Goal: Information Seeking & Learning: Learn about a topic

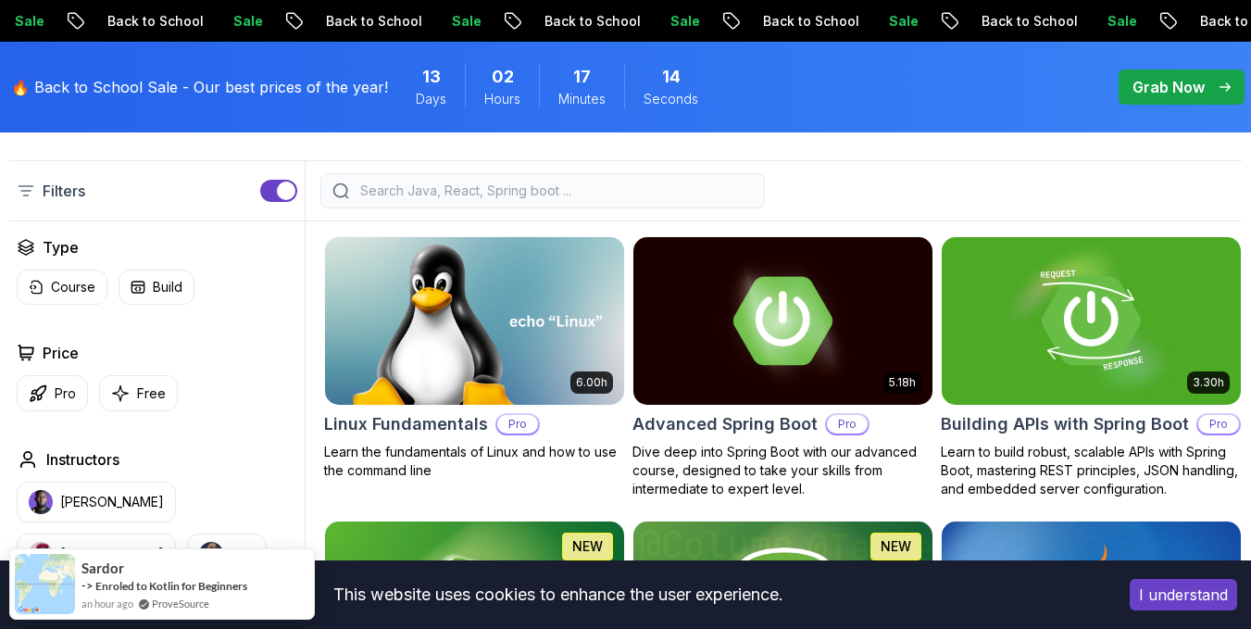
scroll to position [556, 0]
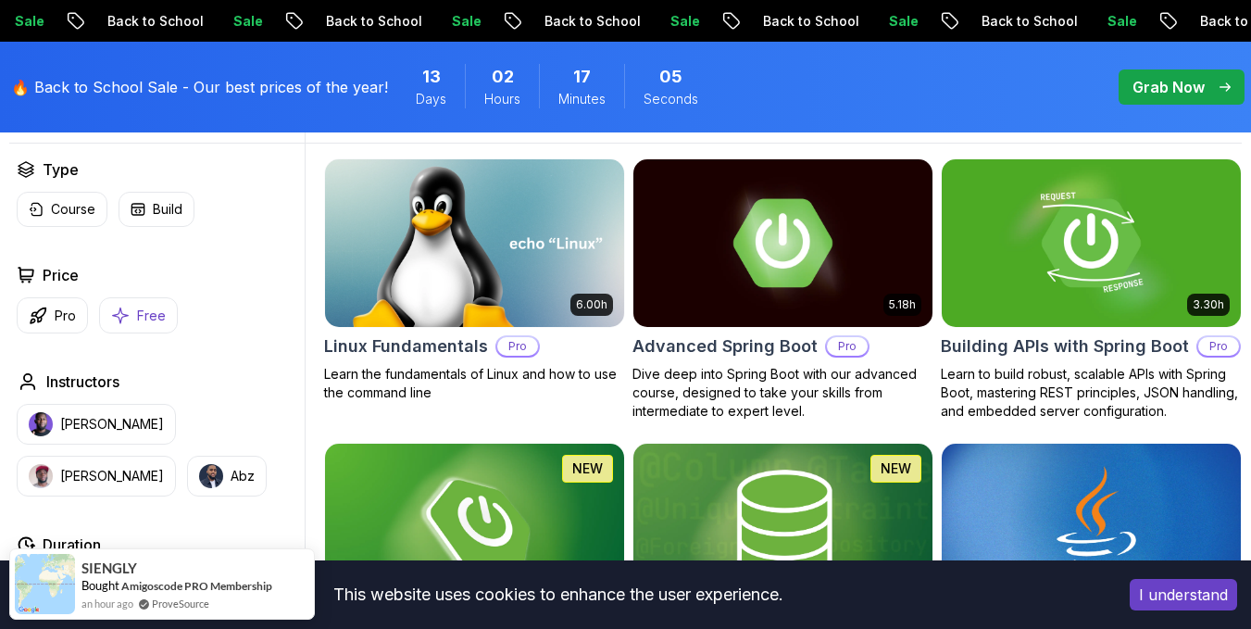
click at [134, 333] on button "Free" at bounding box center [138, 315] width 79 height 36
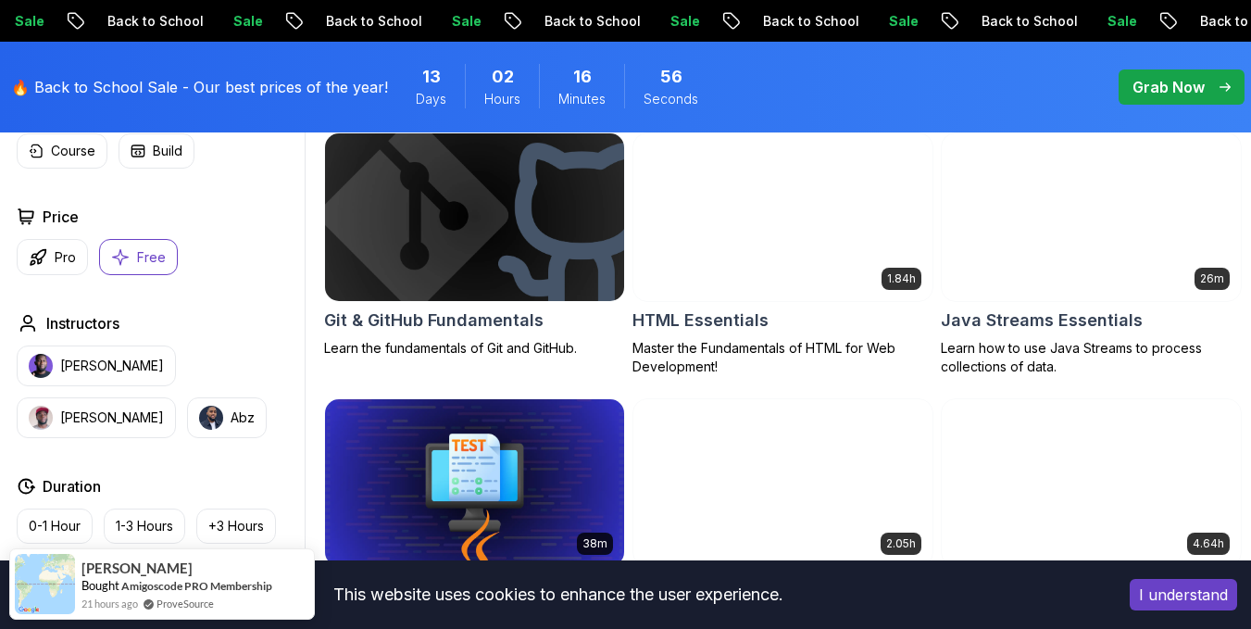
scroll to position [833, 0]
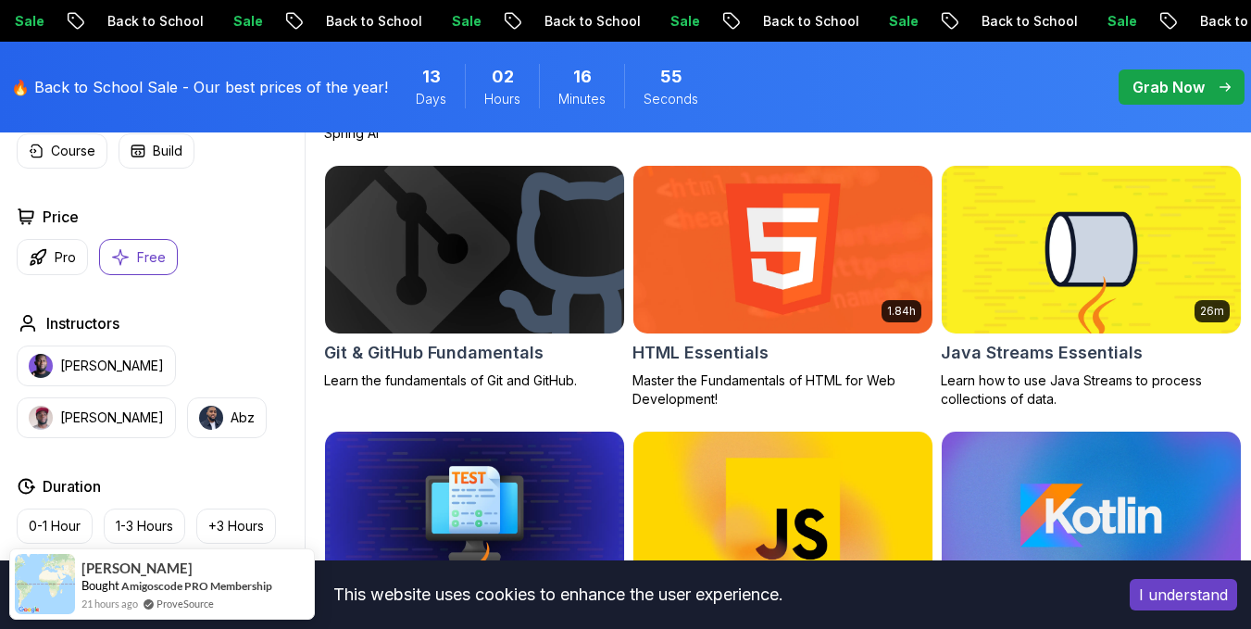
click at [461, 310] on img at bounding box center [475, 249] width 314 height 176
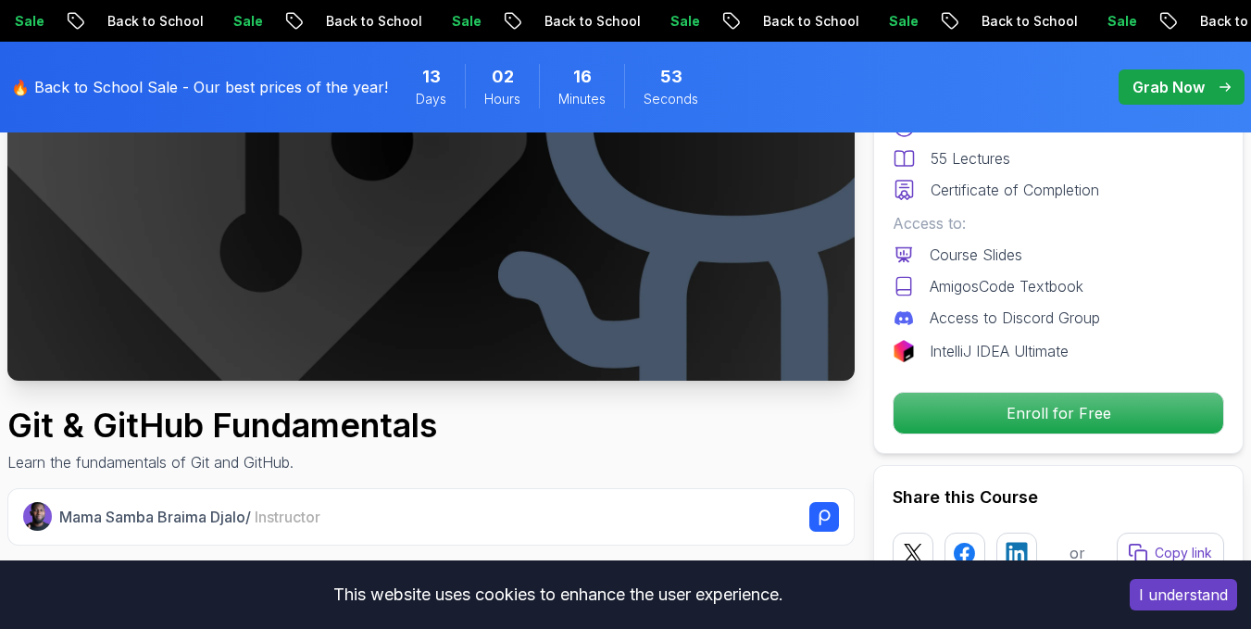
scroll to position [370, 0]
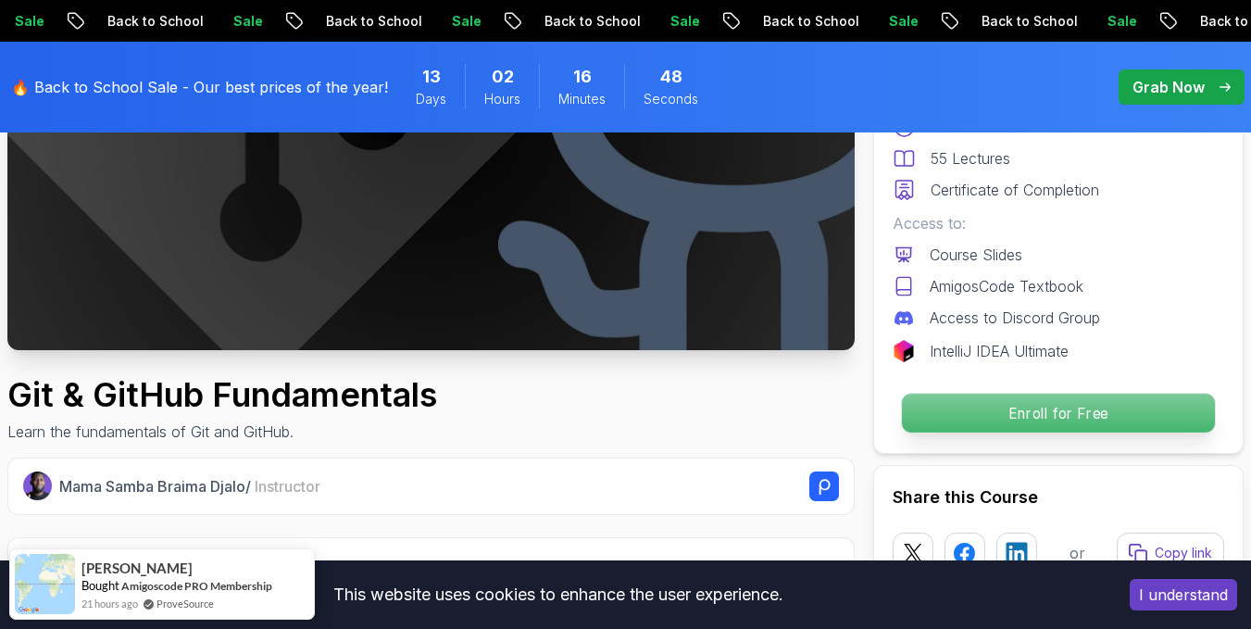
click at [979, 419] on p "Enroll for Free" at bounding box center [1058, 413] width 313 height 39
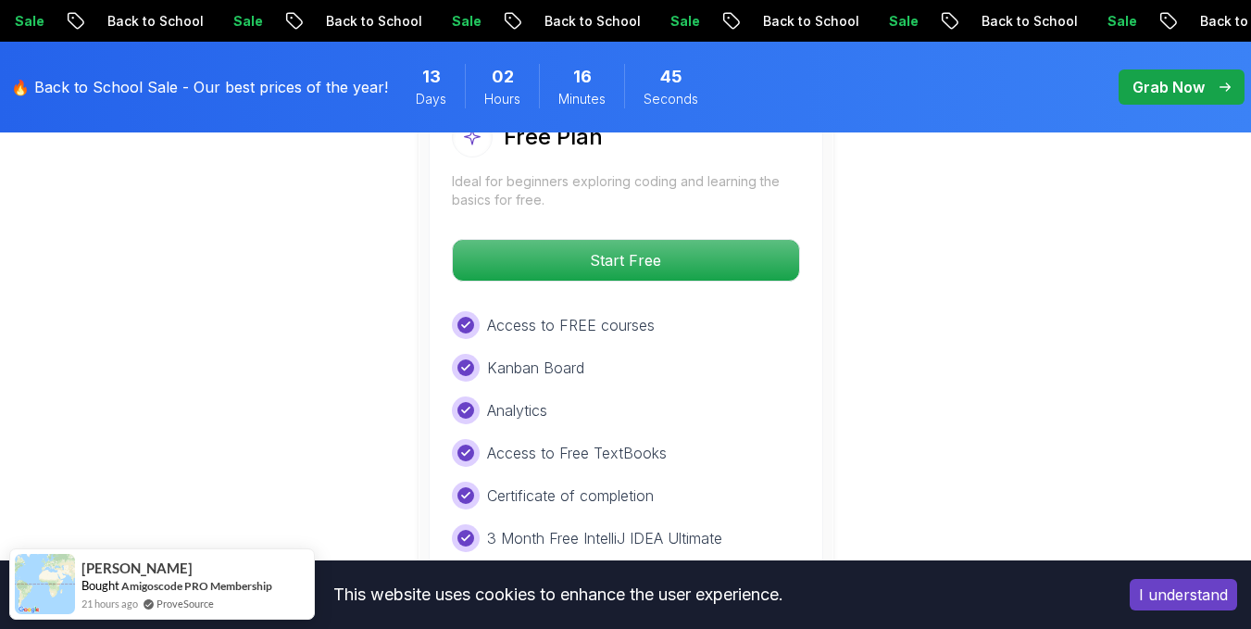
scroll to position [3949, 0]
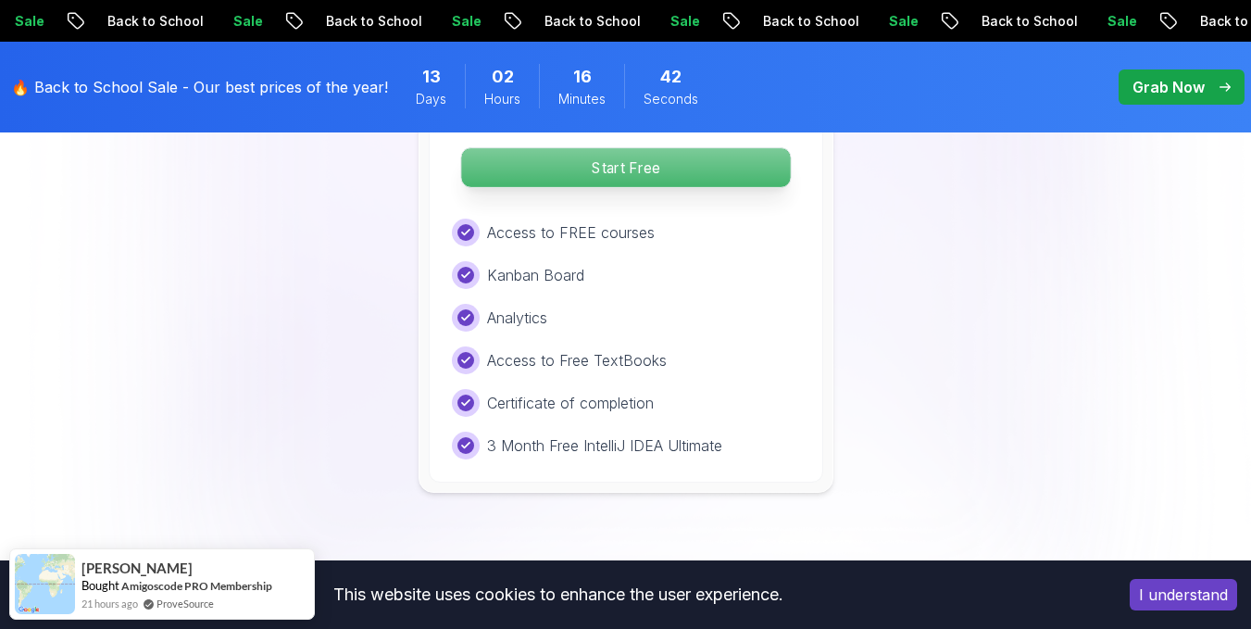
click at [631, 169] on p "Start Free" at bounding box center [625, 167] width 329 height 39
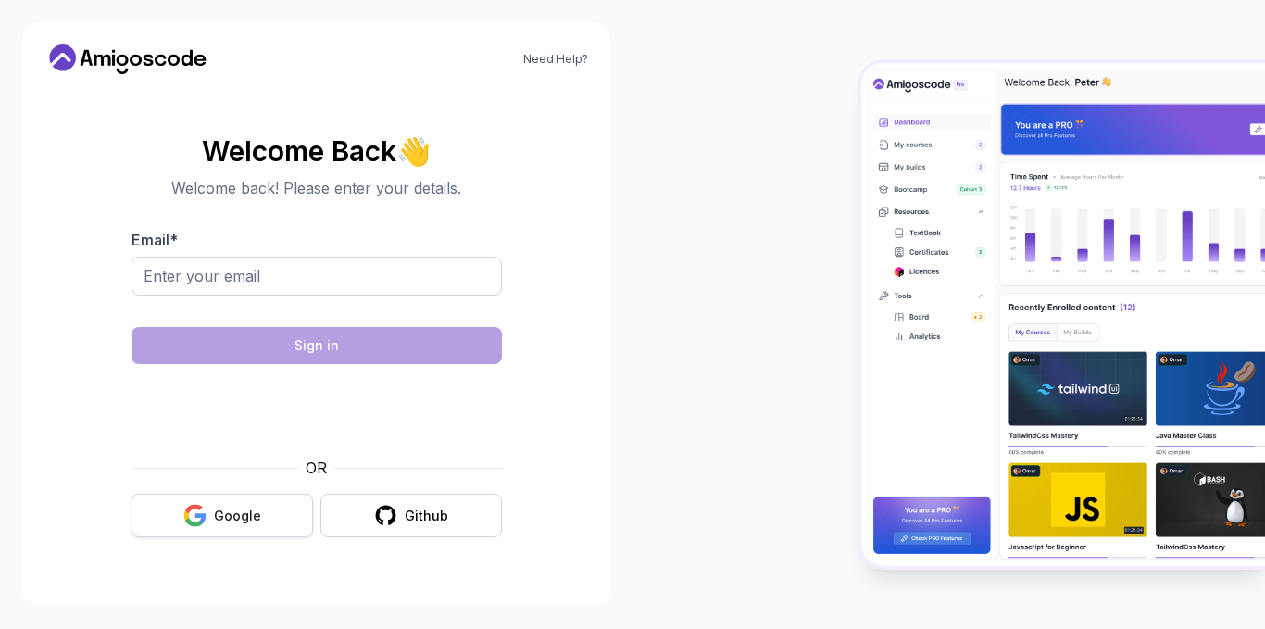
click at [257, 507] on div "Google" at bounding box center [237, 516] width 47 height 19
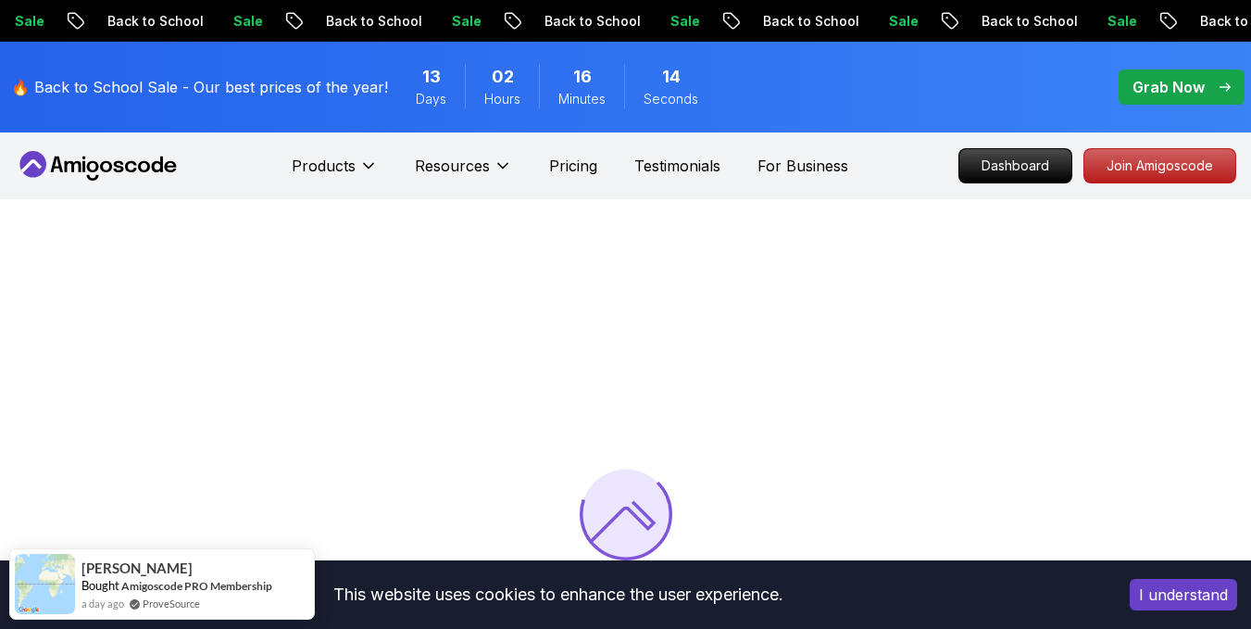
click at [1154, 595] on button "I understand" at bounding box center [1183, 594] width 107 height 31
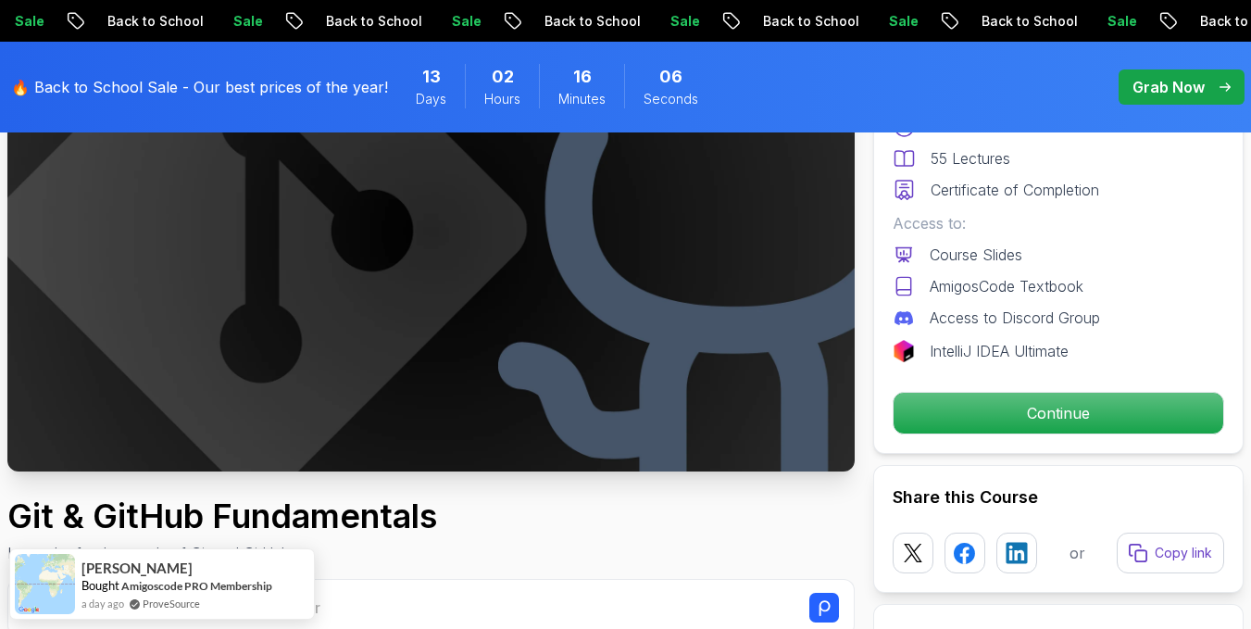
scroll to position [463, 0]
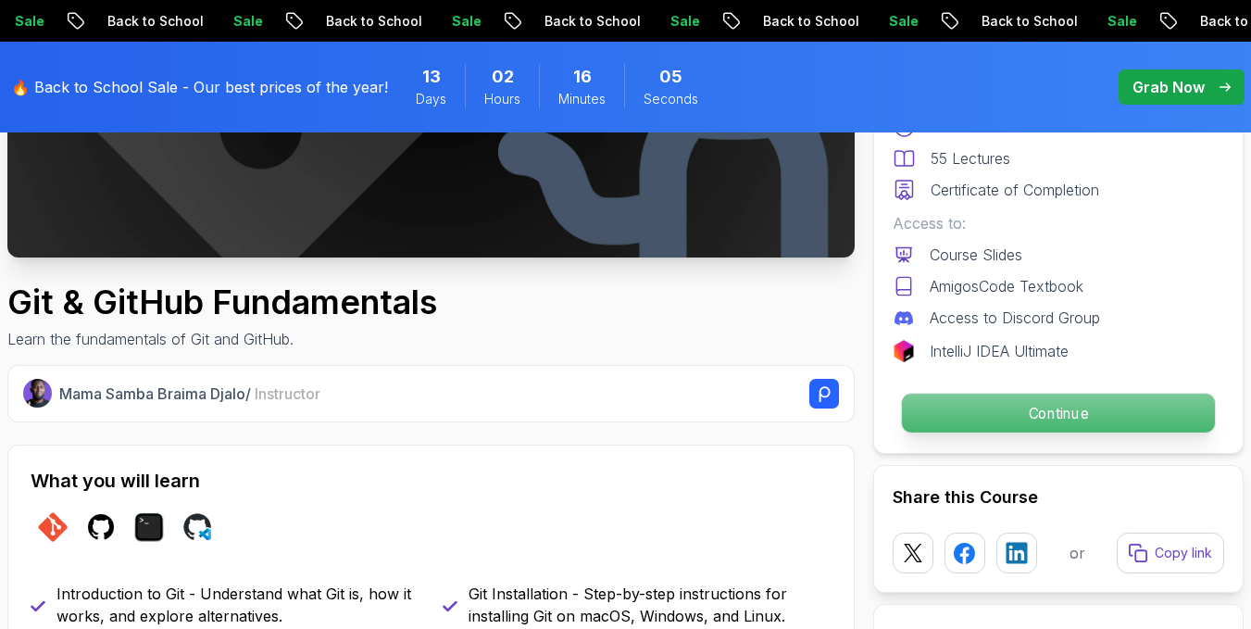
click at [998, 412] on p "Continue" at bounding box center [1058, 413] width 313 height 39
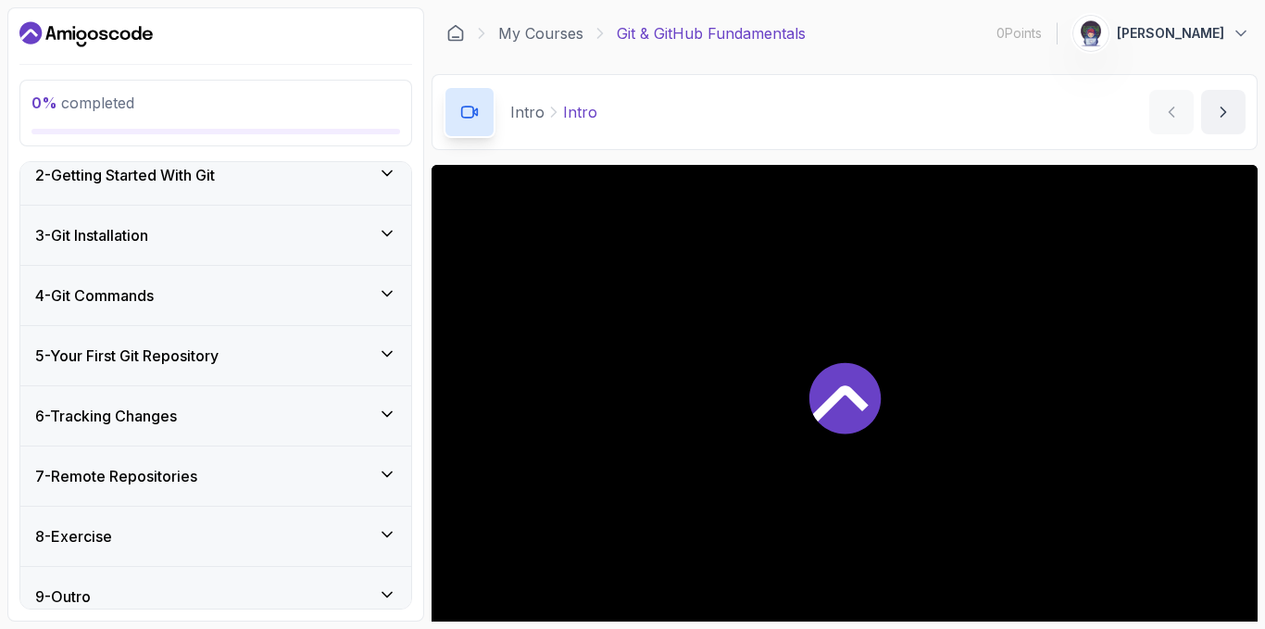
scroll to position [328, 0]
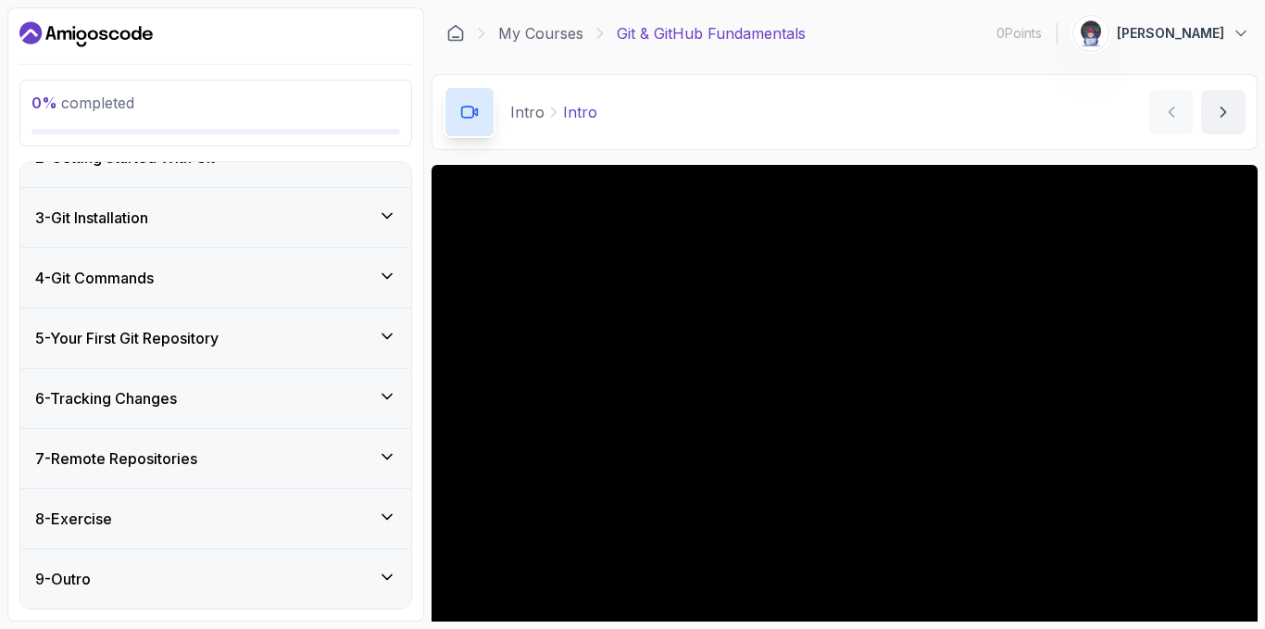
click at [393, 517] on icon at bounding box center [387, 516] width 19 height 19
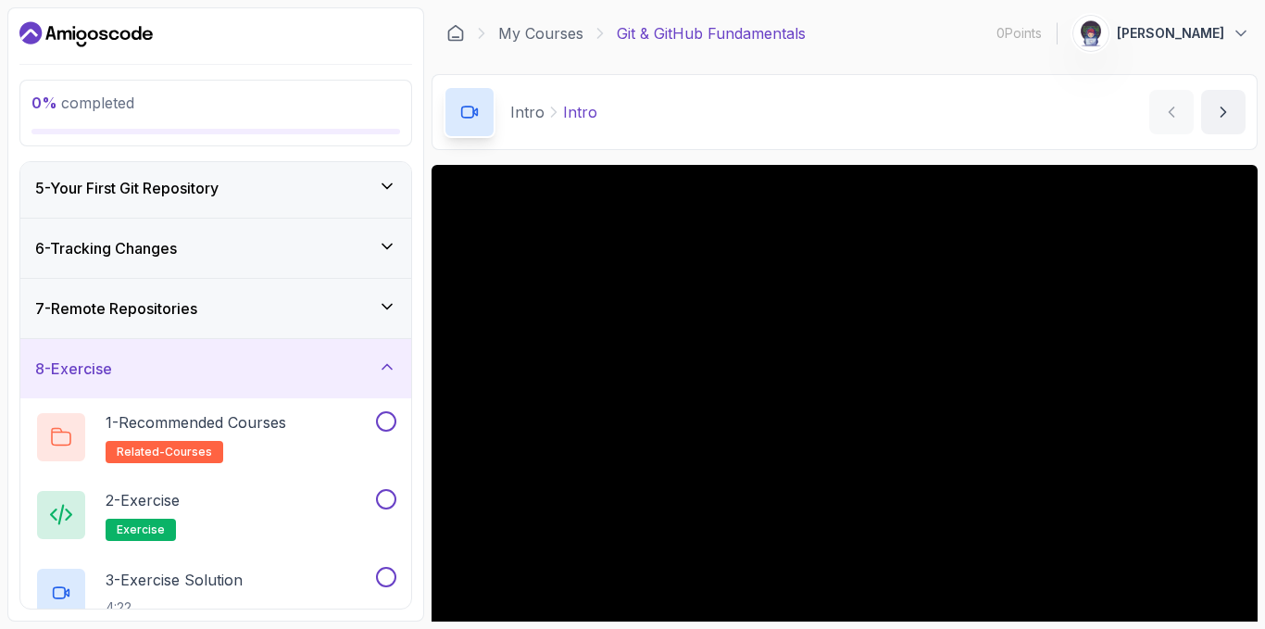
scroll to position [280, 0]
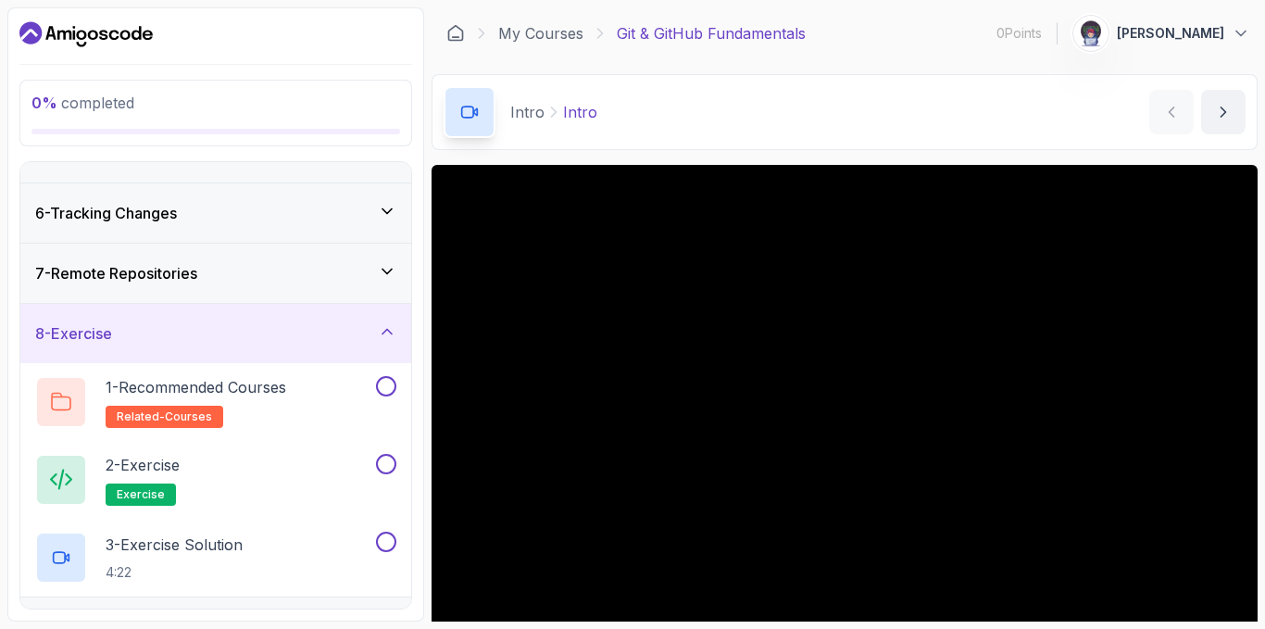
click at [400, 331] on div "8 - Exercise" at bounding box center [215, 333] width 391 height 59
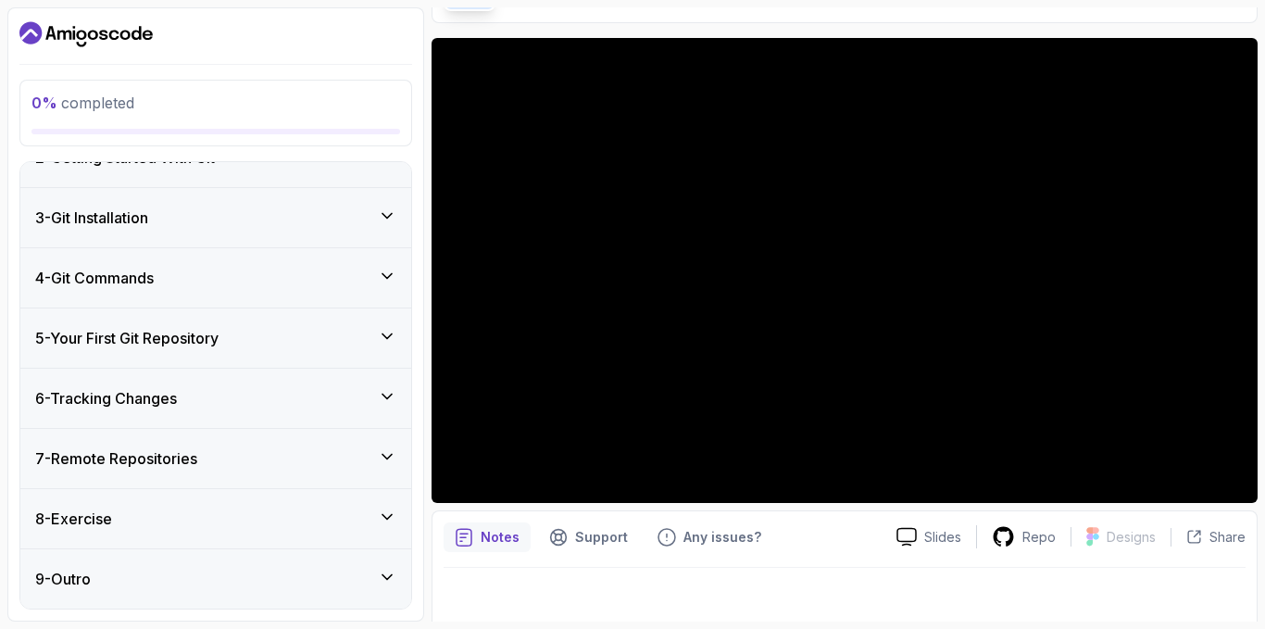
scroll to position [137, 0]
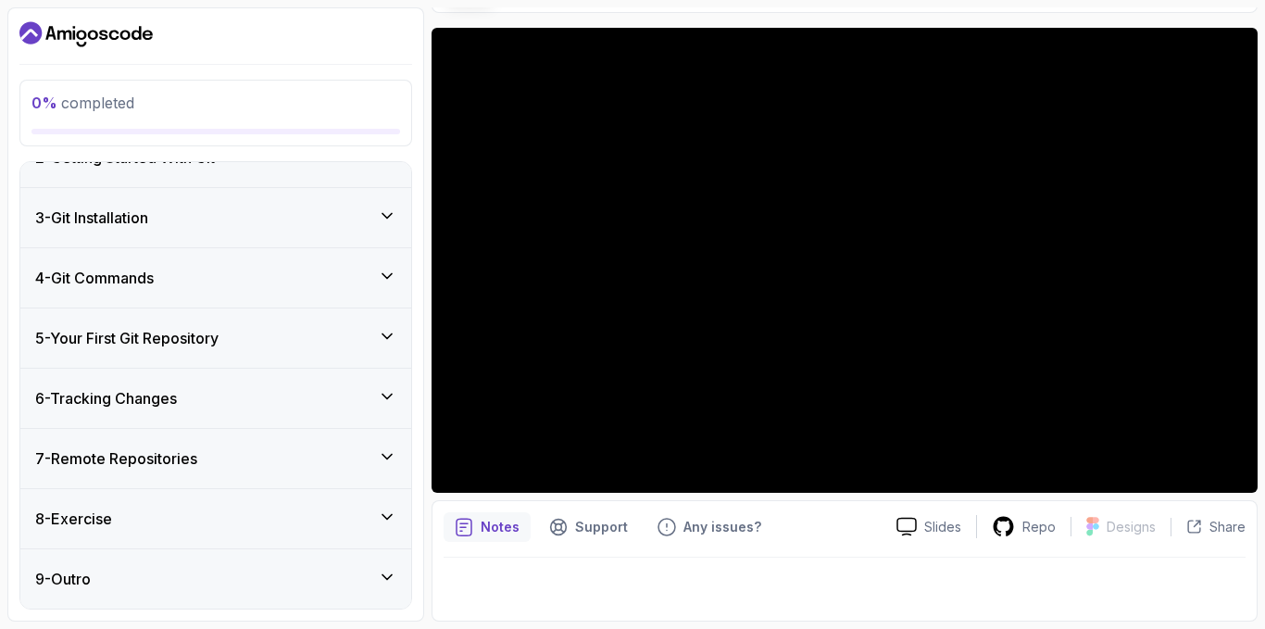
click at [387, 566] on div "9 - Outro" at bounding box center [215, 578] width 391 height 59
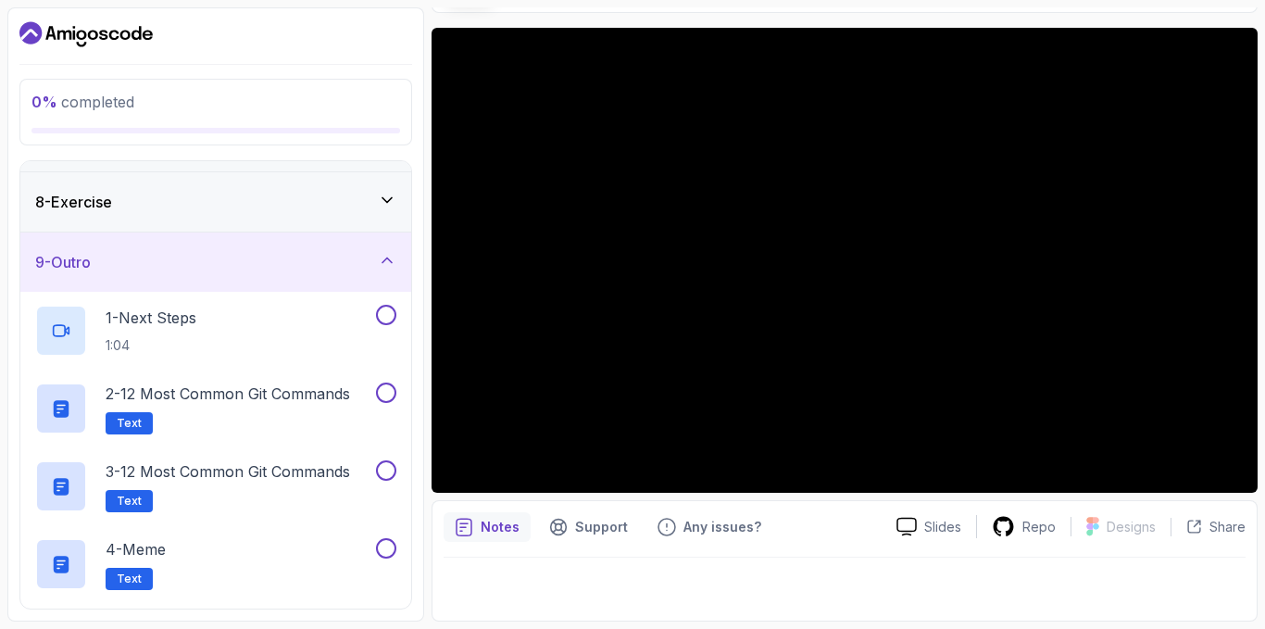
scroll to position [375, 0]
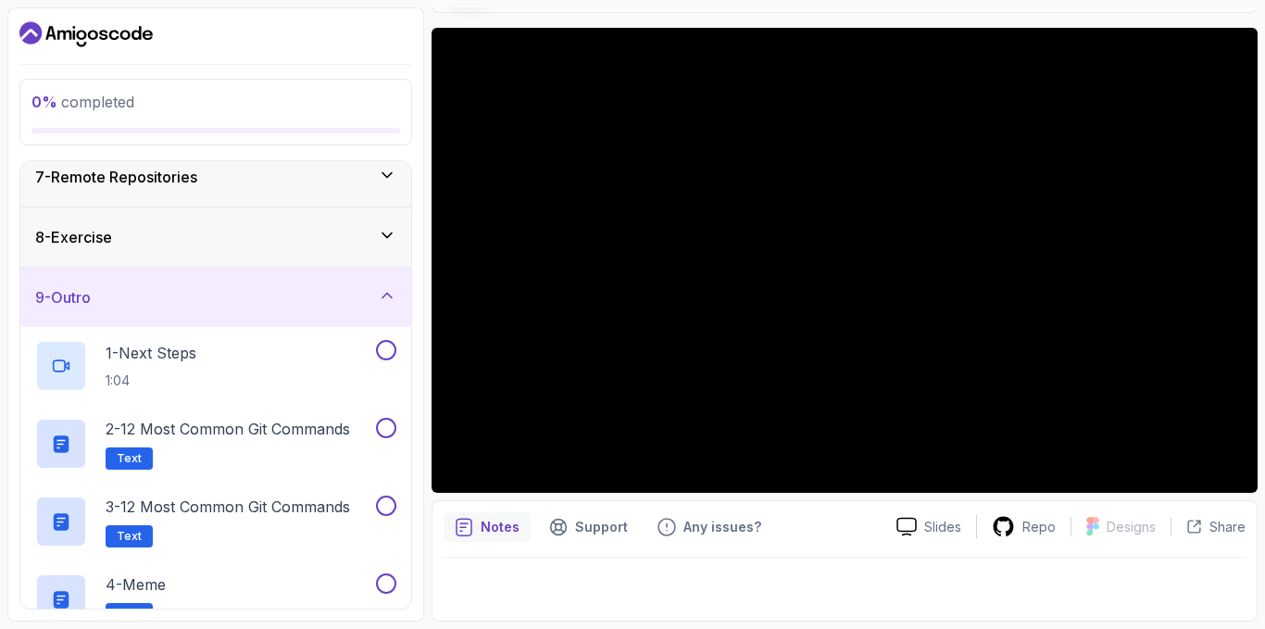
click at [370, 290] on div "9 - Outro" at bounding box center [215, 297] width 361 height 22
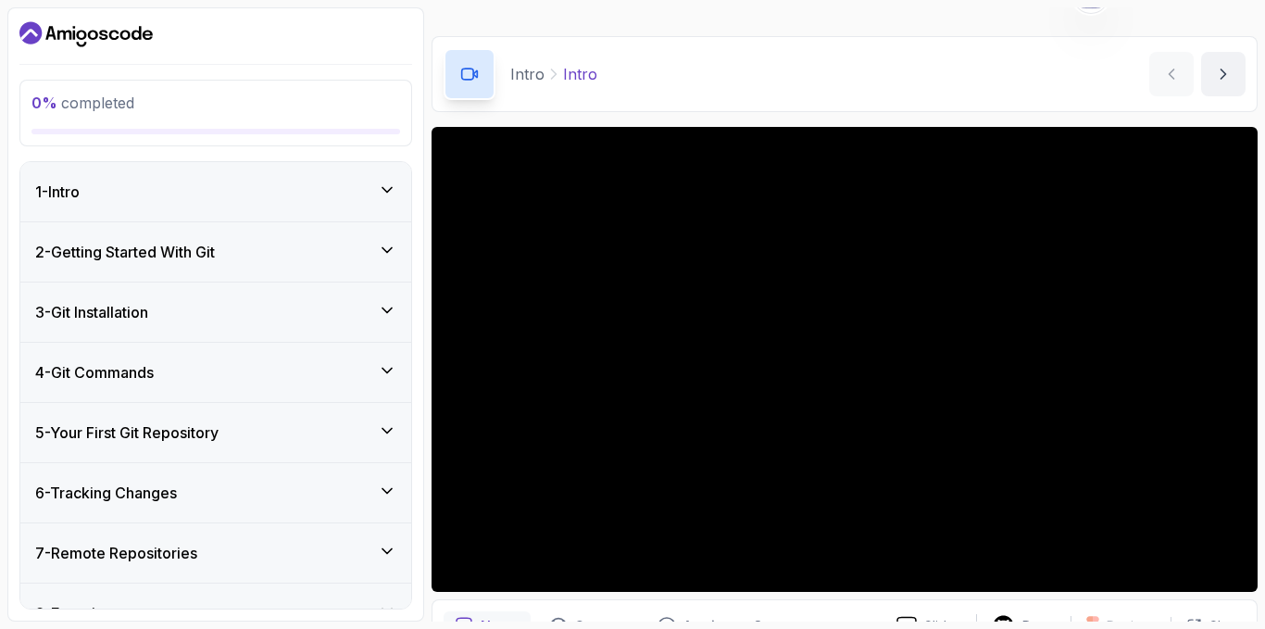
scroll to position [0, 0]
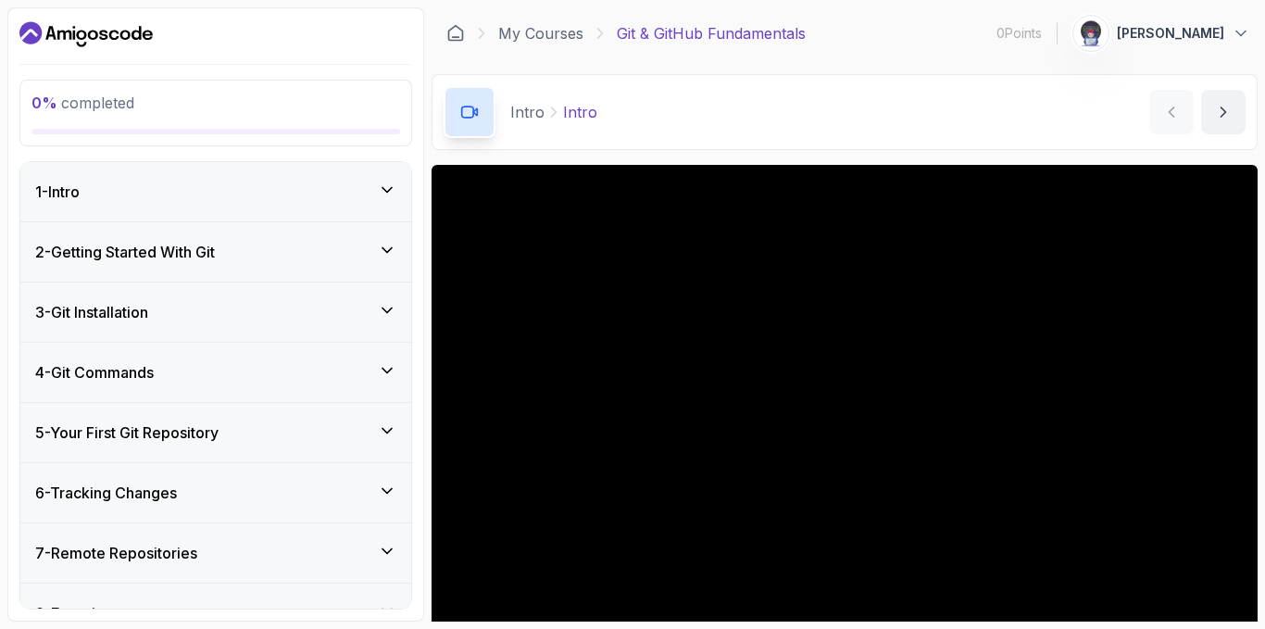
click at [92, 25] on icon "Dashboard" at bounding box center [85, 34] width 133 height 30
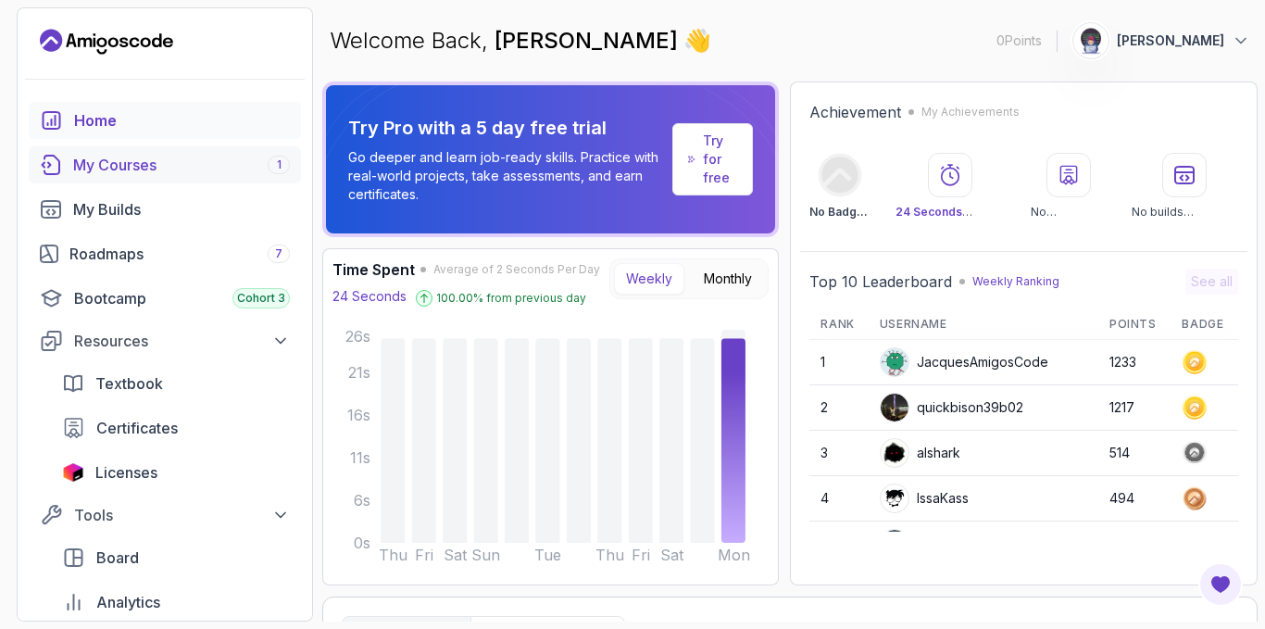
click at [155, 168] on div "My Courses 1" at bounding box center [181, 165] width 217 height 22
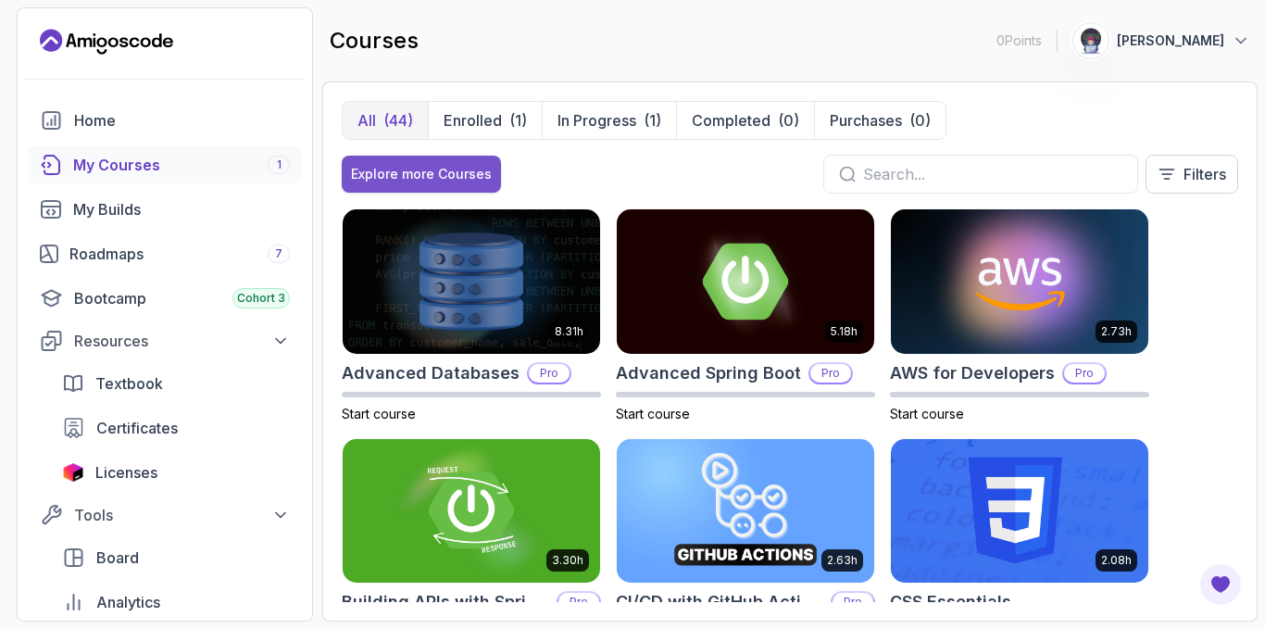
click at [425, 182] on div "Explore more Courses" at bounding box center [421, 174] width 141 height 19
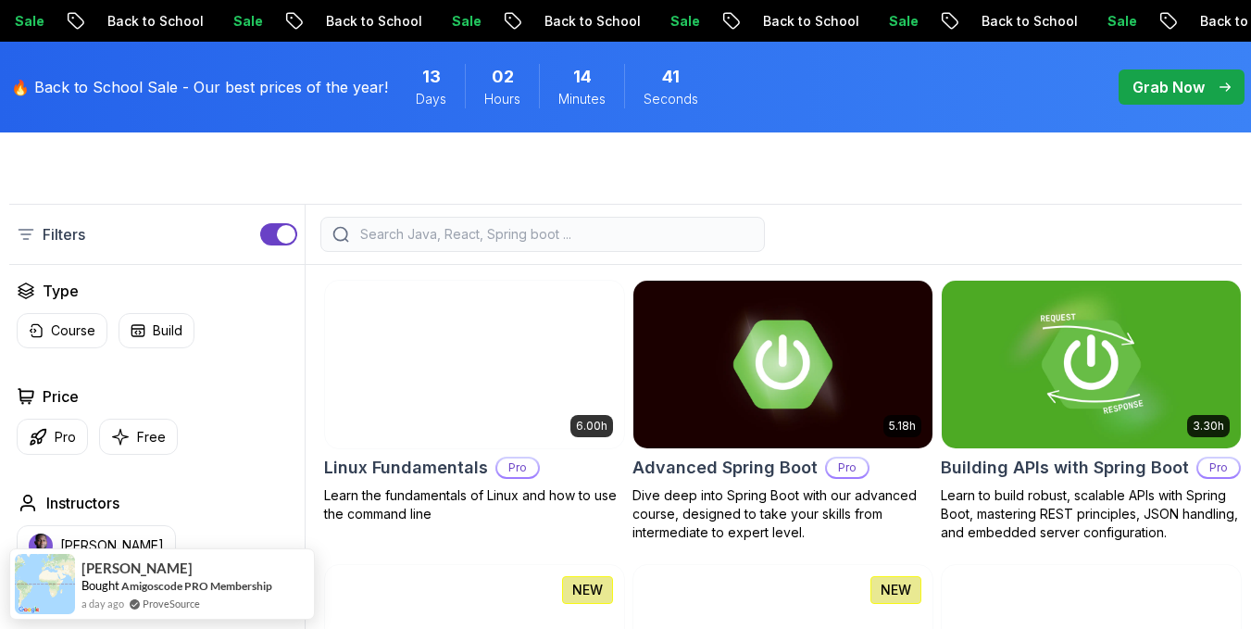
scroll to position [463, 0]
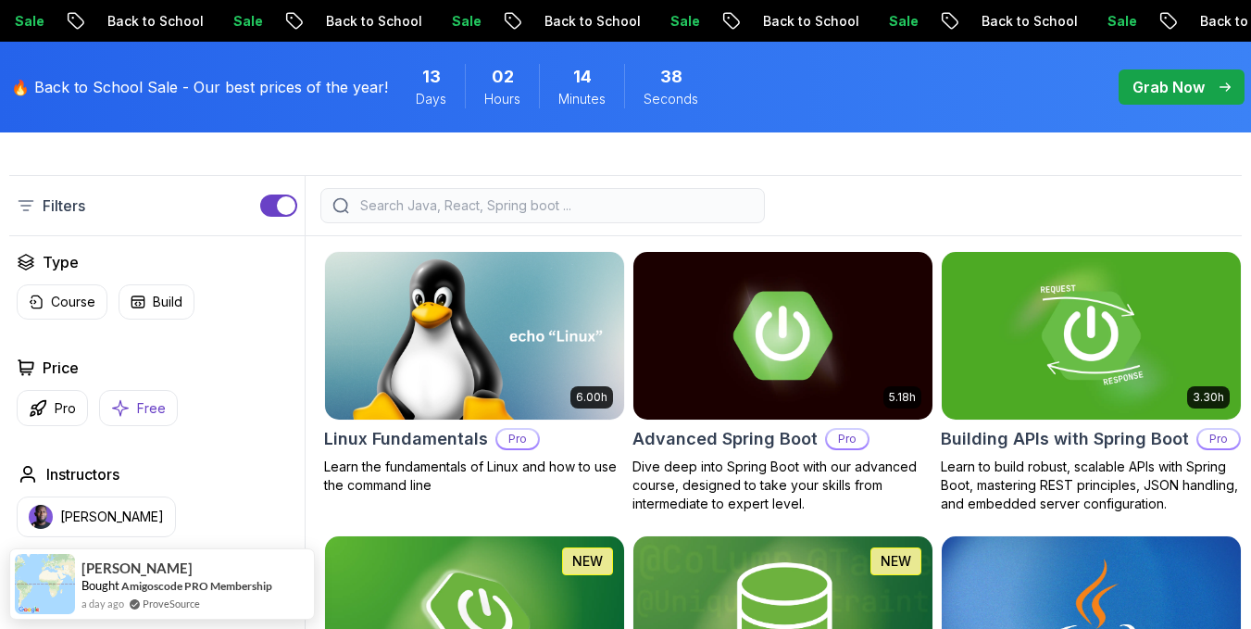
click at [145, 418] on p "Free" at bounding box center [151, 408] width 29 height 19
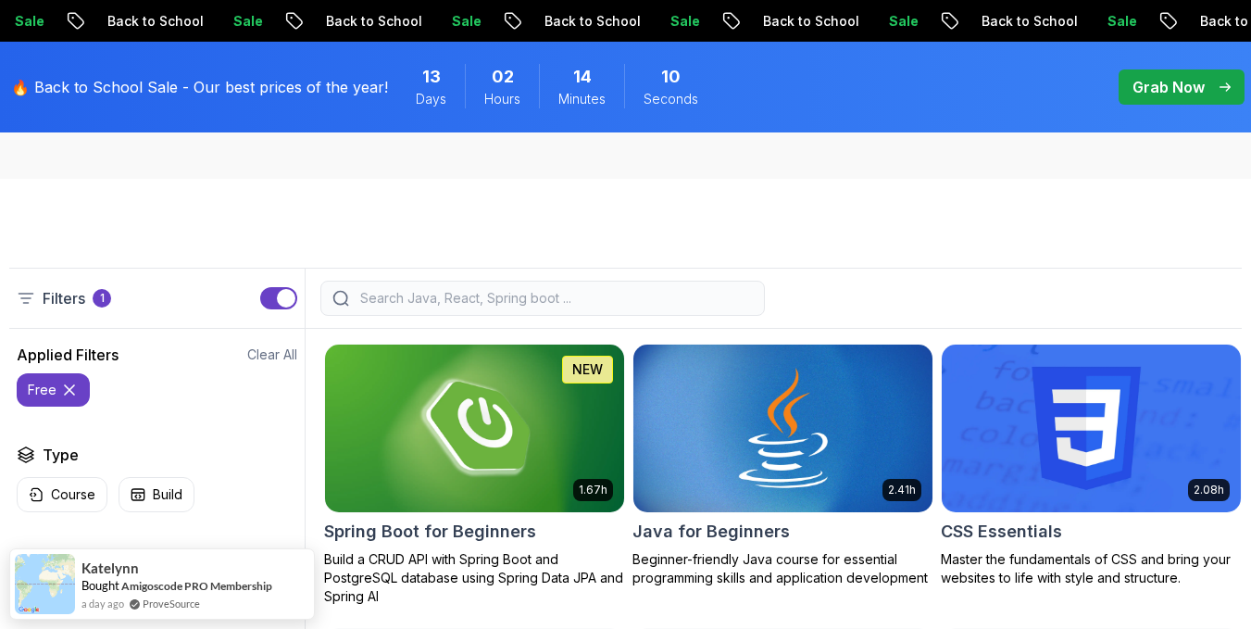
scroll to position [556, 0]
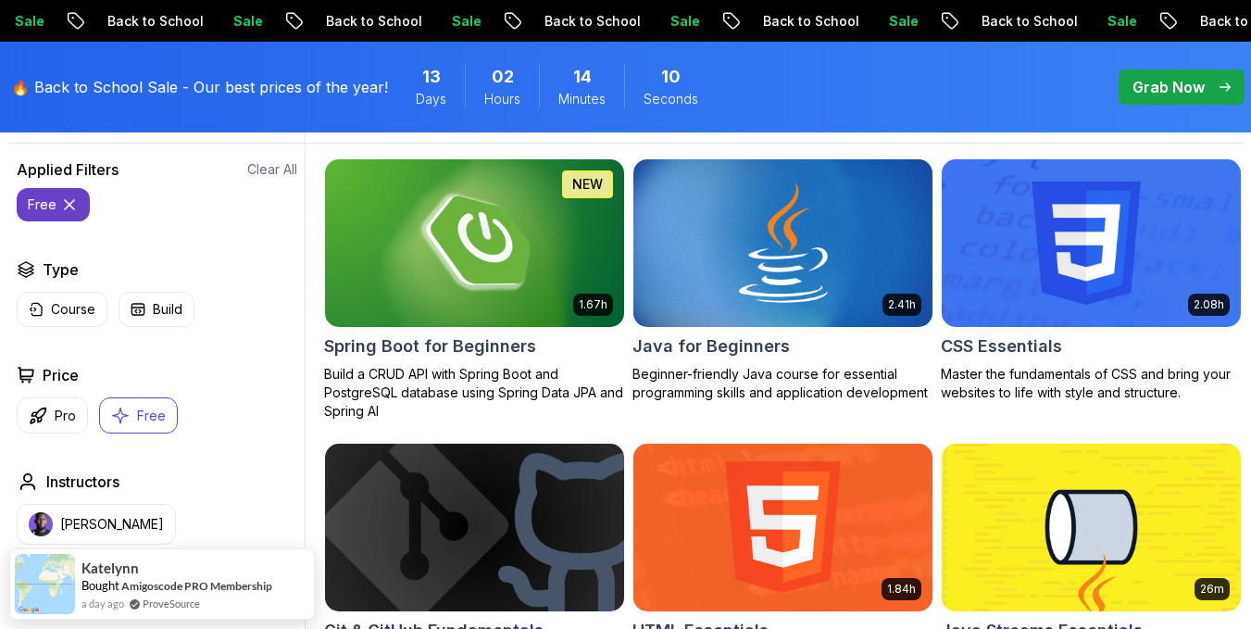
drag, startPoint x: 143, startPoint y: 454, endPoint x: 101, endPoint y: 373, distance: 90.7
click at [143, 425] on p "Free" at bounding box center [151, 416] width 29 height 19
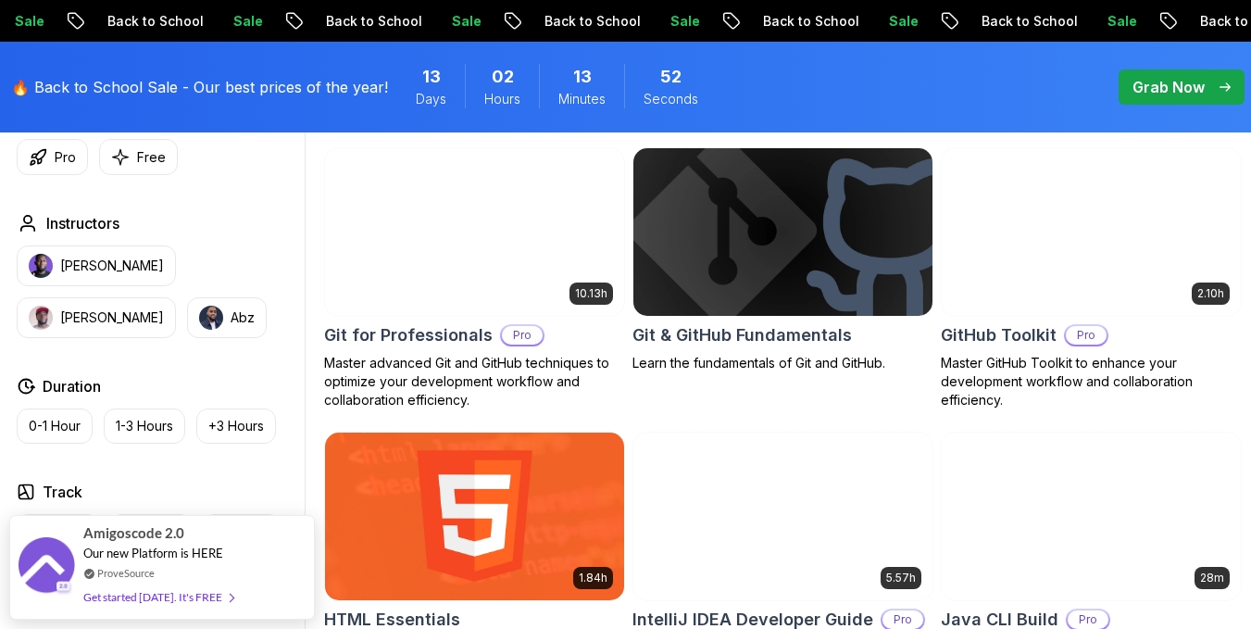
scroll to position [2037, 0]
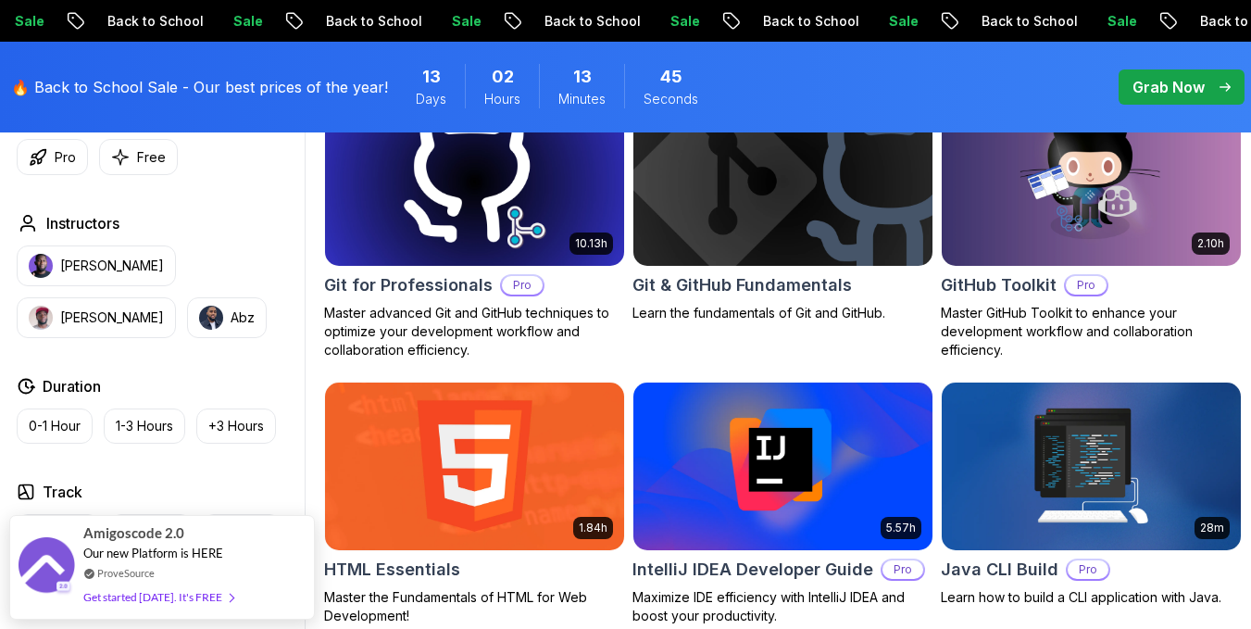
click at [462, 267] on img at bounding box center [475, 182] width 314 height 176
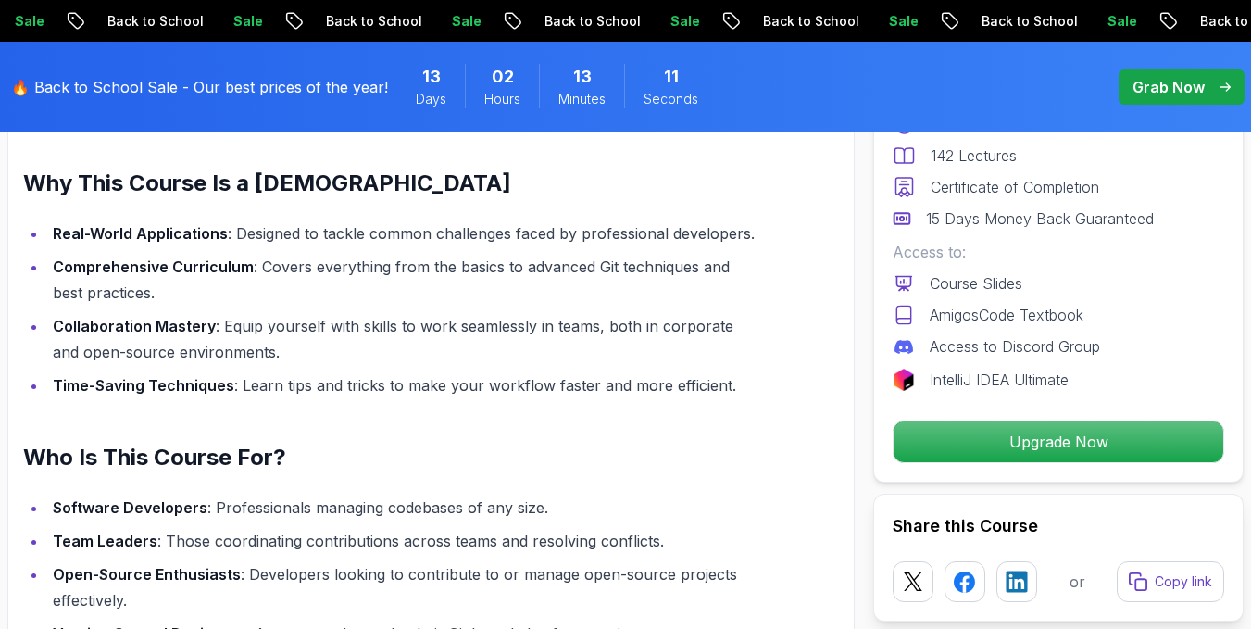
scroll to position [1574, 0]
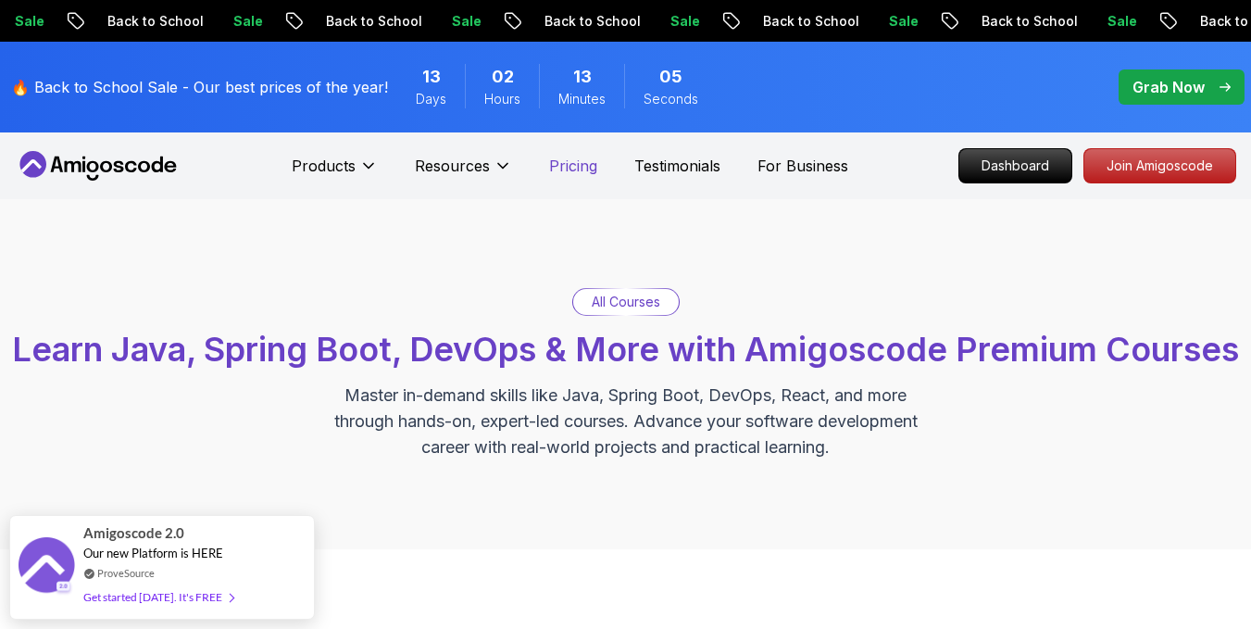
click at [574, 161] on p "Pricing" at bounding box center [573, 166] width 48 height 22
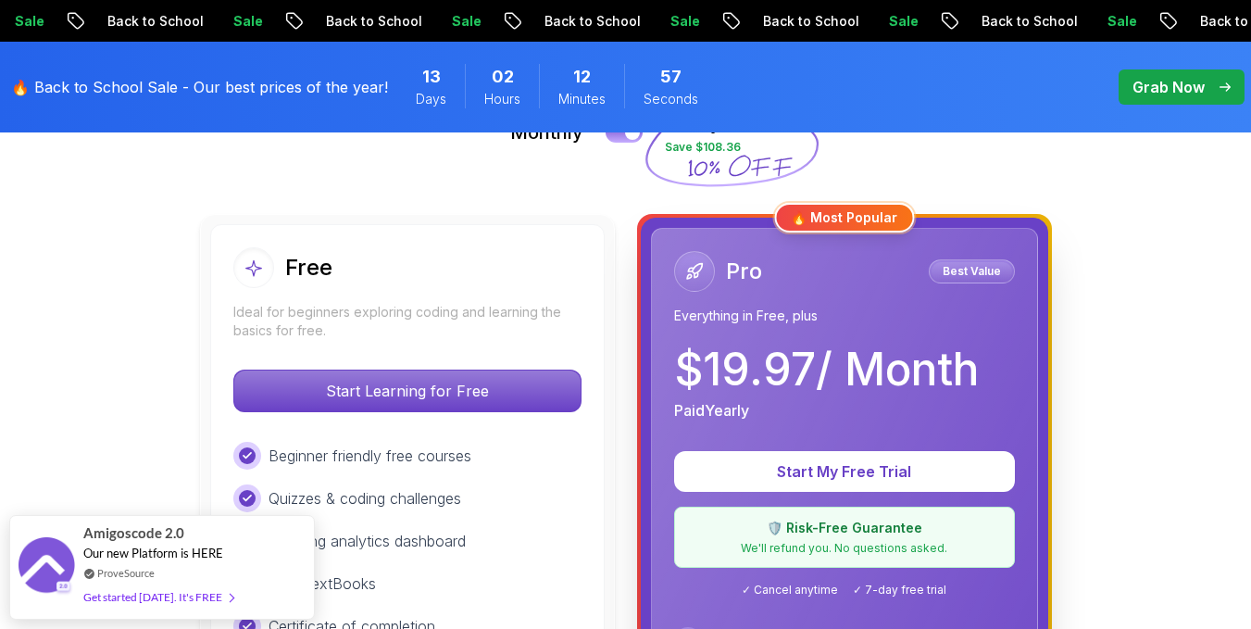
scroll to position [370, 0]
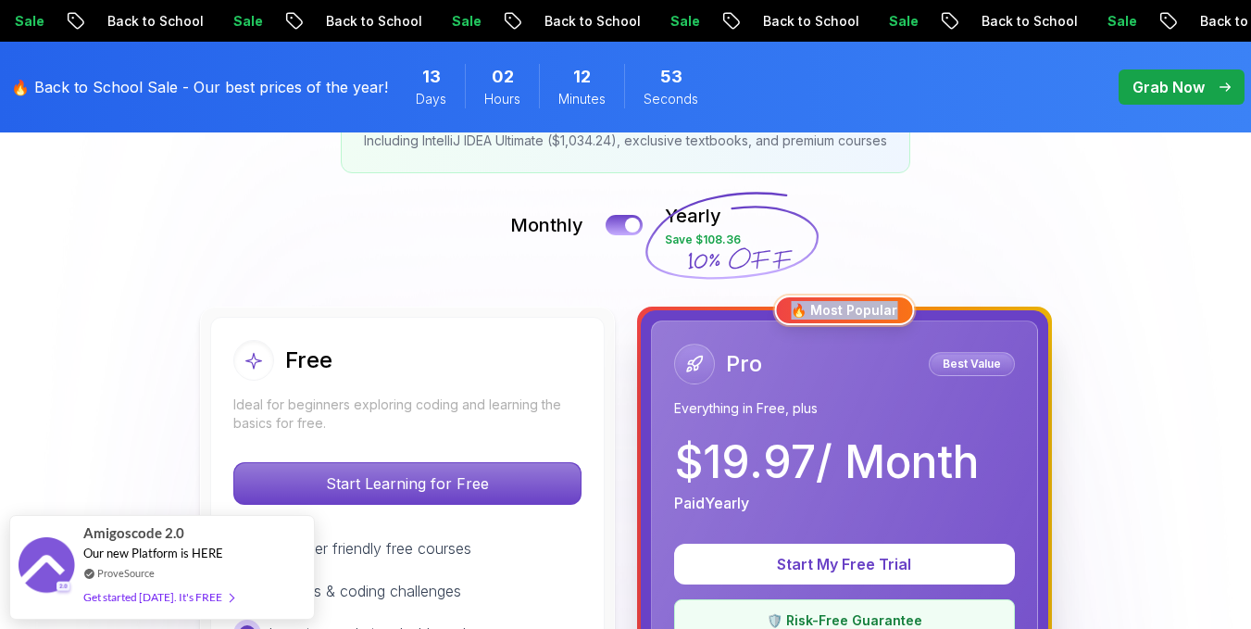
drag, startPoint x: 790, startPoint y: 311, endPoint x: 873, endPoint y: 264, distance: 95.8
click at [897, 308] on div "🔥 Most Popular" at bounding box center [844, 310] width 140 height 30
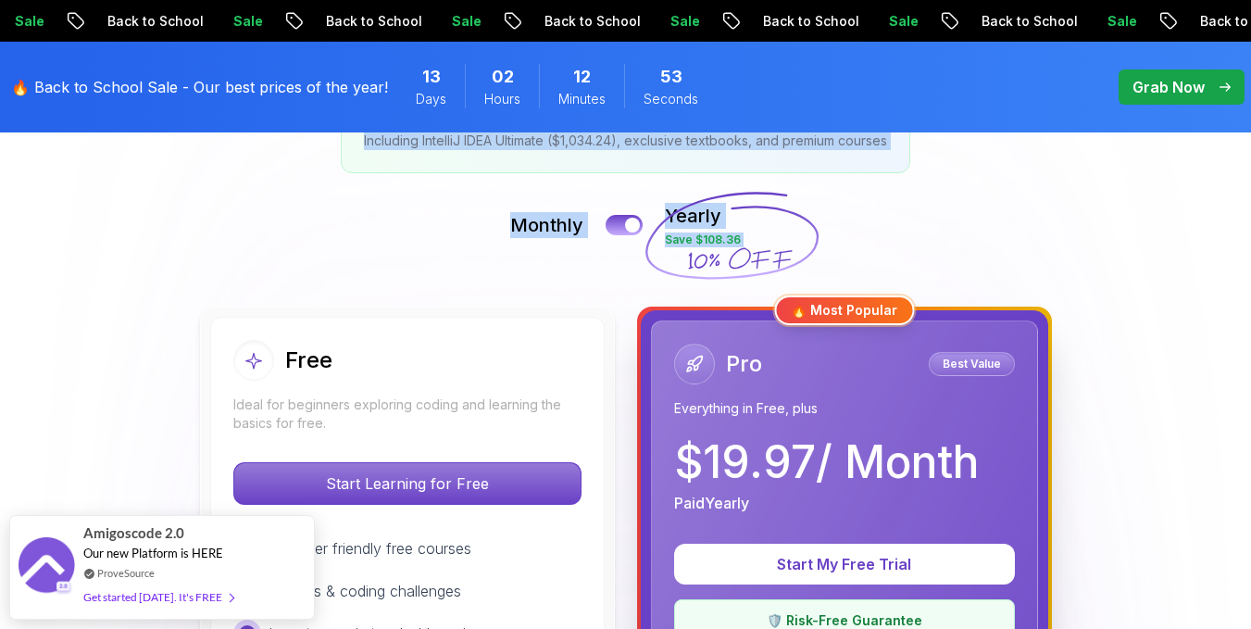
drag, startPoint x: 807, startPoint y: 243, endPoint x: 933, endPoint y: 317, distance: 146.9
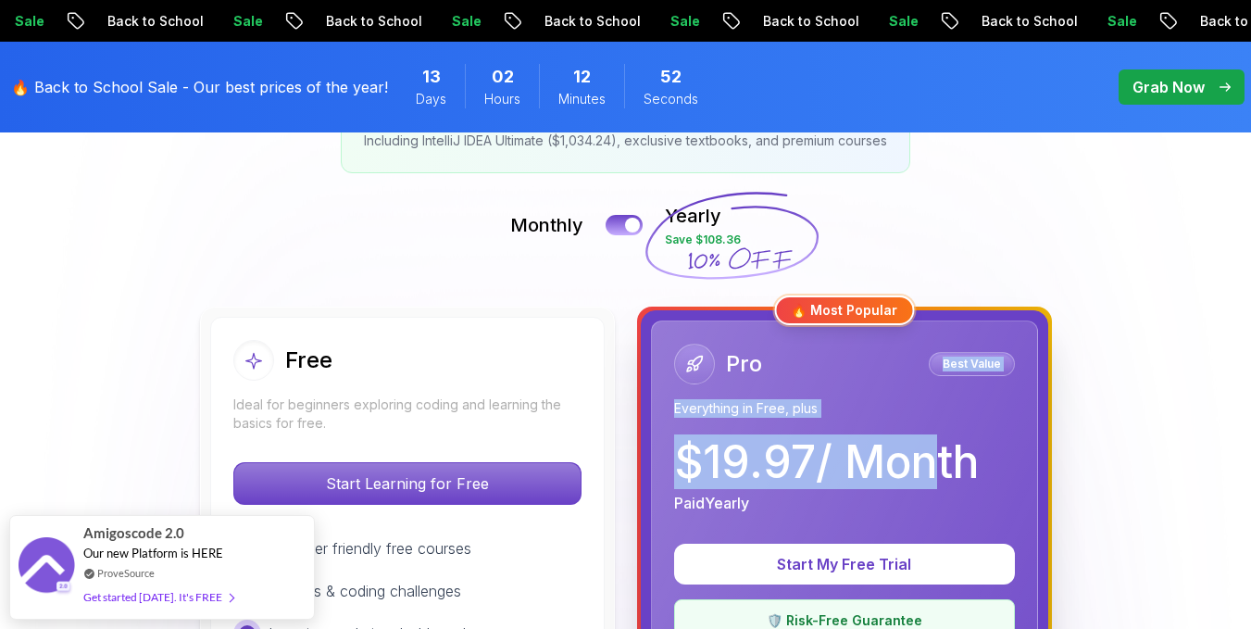
drag, startPoint x: 850, startPoint y: 383, endPoint x: 900, endPoint y: 245, distance: 146.8
click at [912, 388] on div "Pro Best Value Everything in Free, plus" at bounding box center [844, 381] width 341 height 74
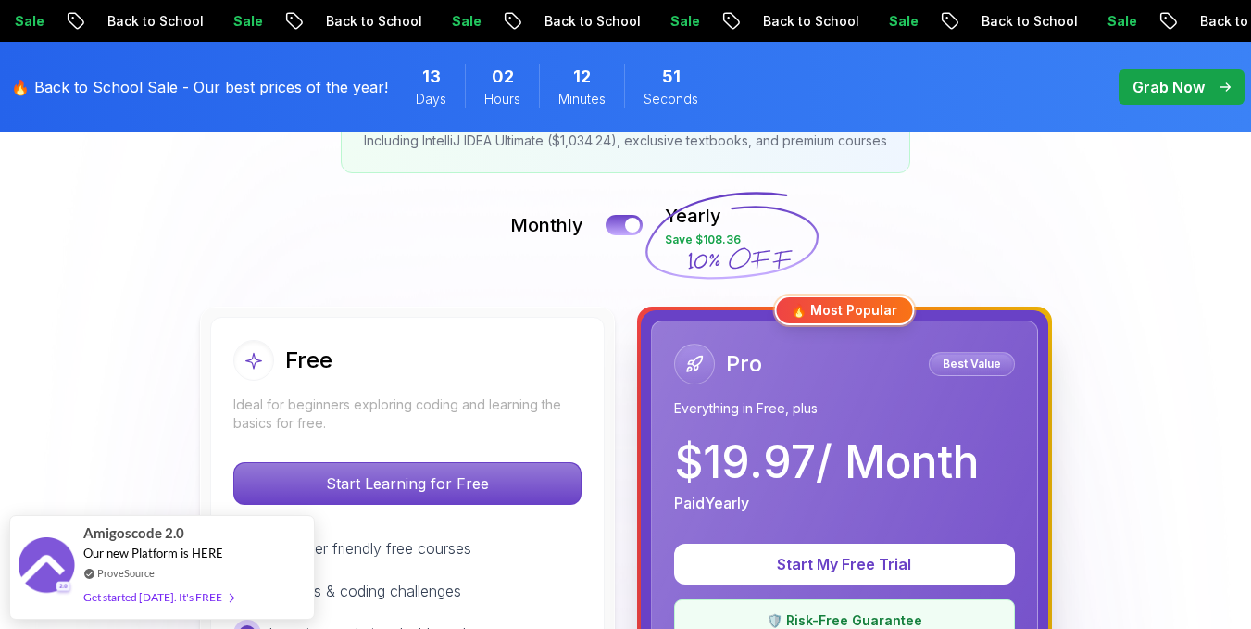
click at [974, 211] on div "Monthly Yearly Save $108.36" at bounding box center [625, 225] width 1233 height 44
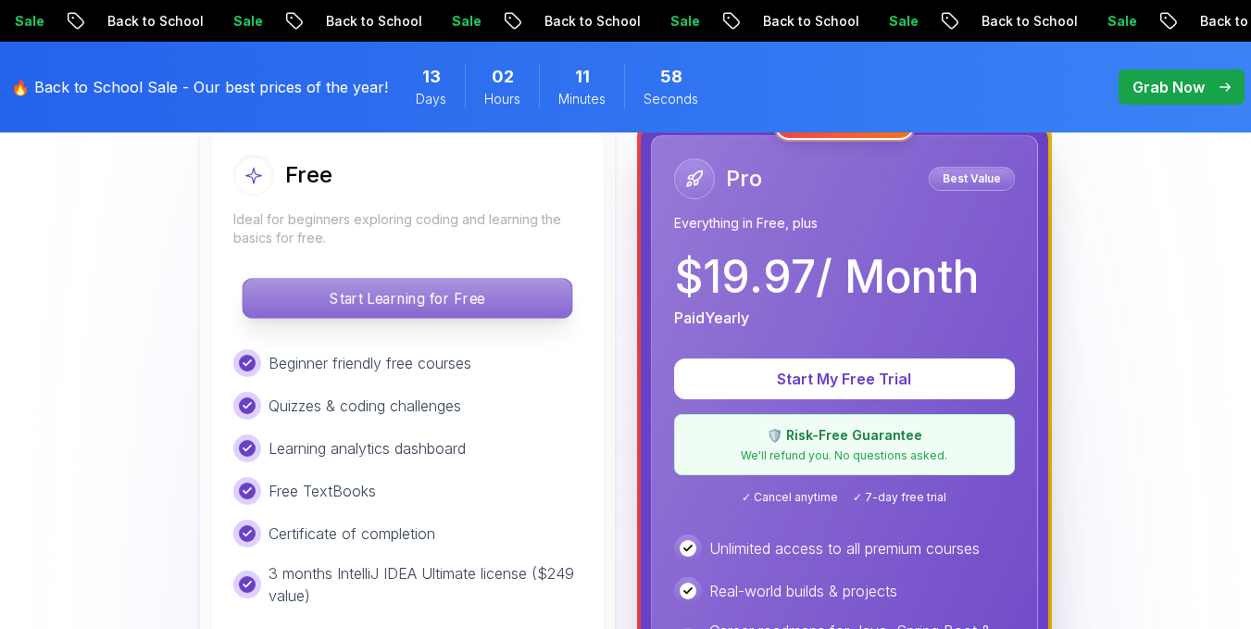
scroll to position [0, 0]
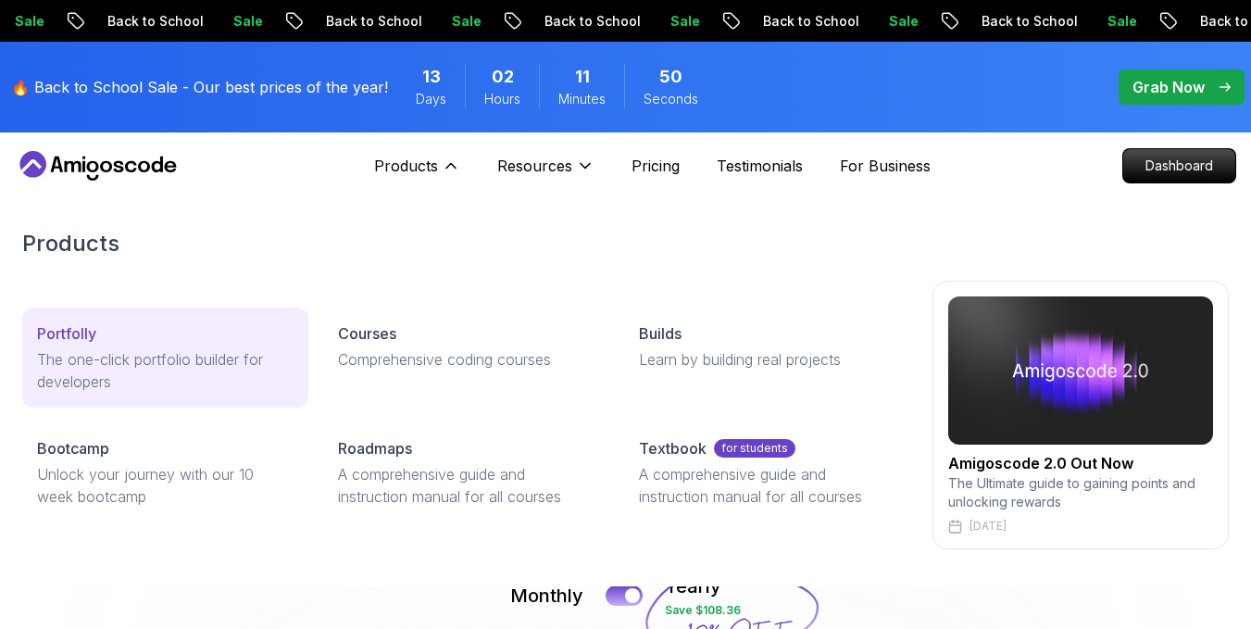
click at [180, 327] on div "Portfolly" at bounding box center [165, 333] width 257 height 22
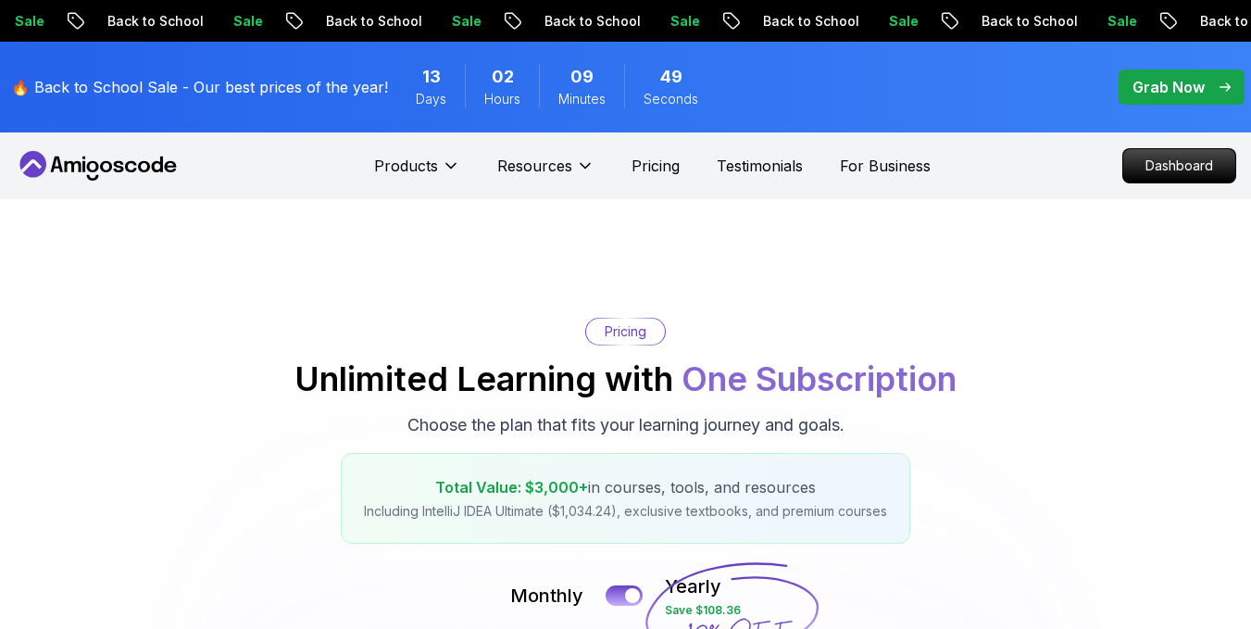
click at [103, 161] on icon at bounding box center [98, 166] width 167 height 30
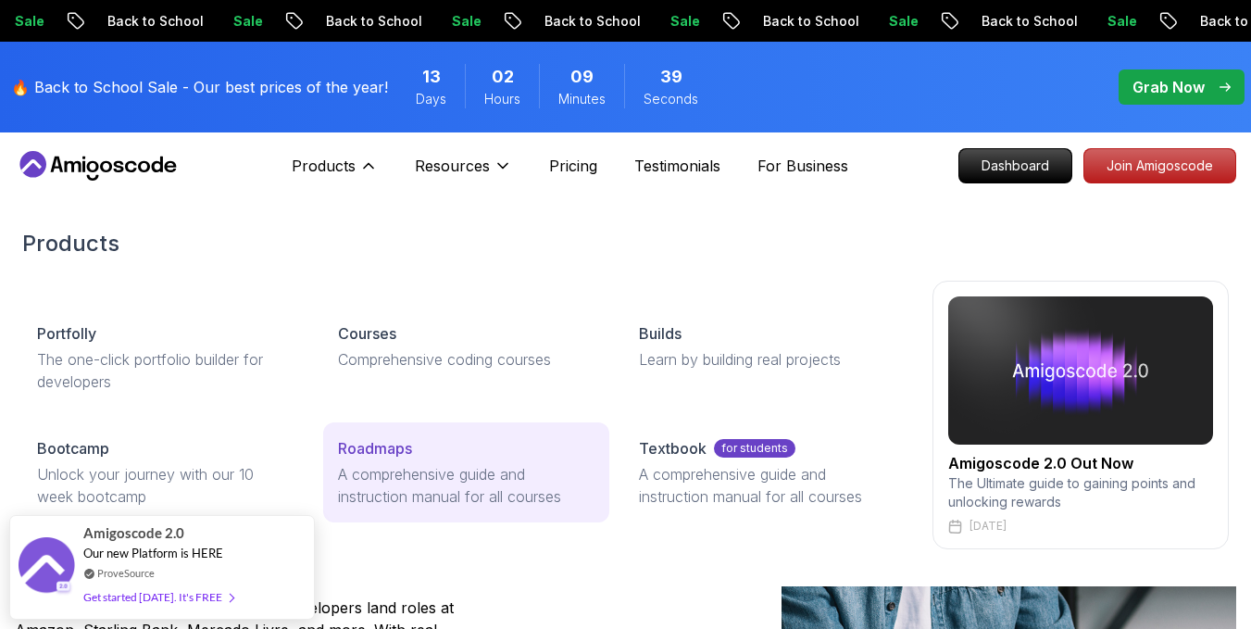
click at [413, 460] on link "Roadmaps A comprehensive guide and instruction manual for all courses" at bounding box center [466, 472] width 286 height 100
